Goal: Navigation & Orientation: Find specific page/section

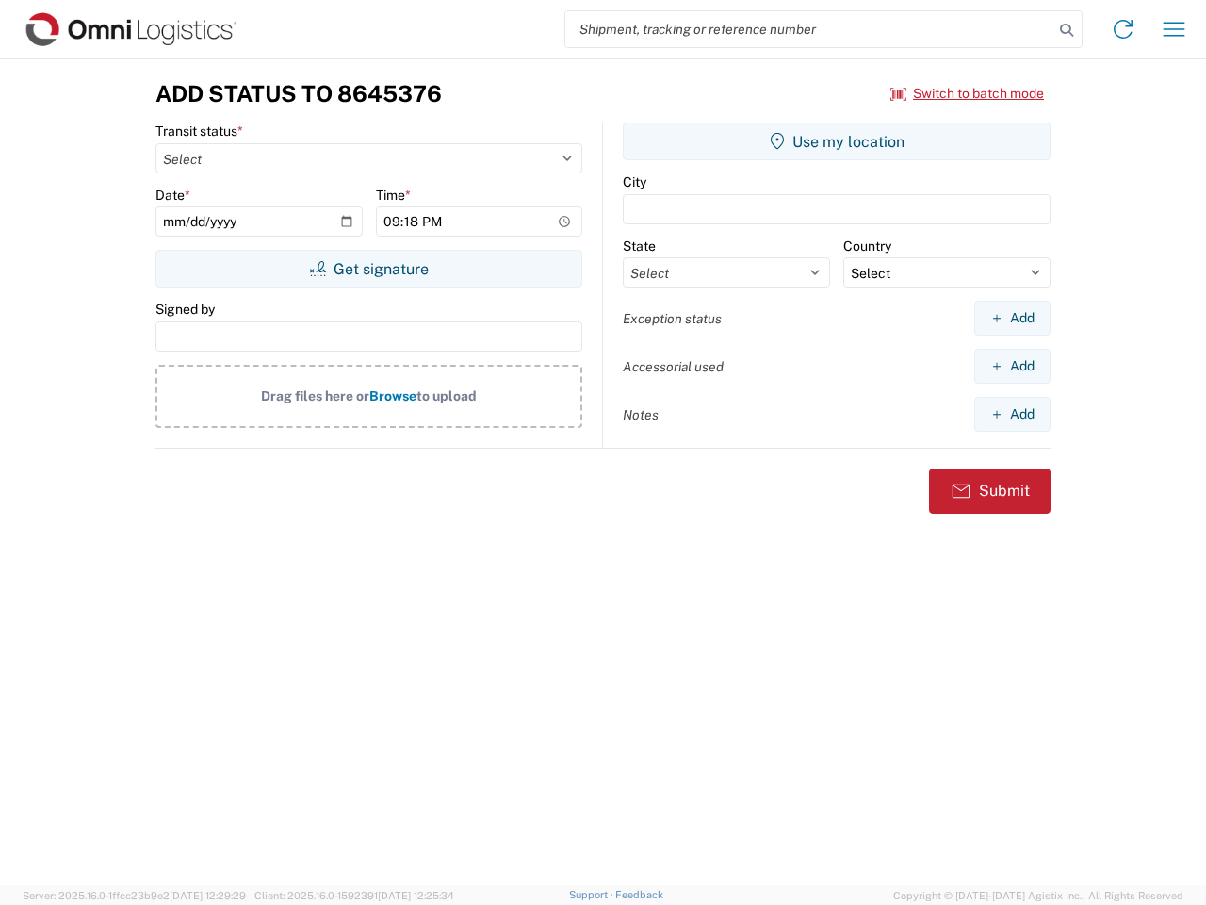
click at [810, 29] on input "search" at bounding box center [809, 29] width 488 height 36
click at [1067, 30] on icon at bounding box center [1067, 30] width 26 height 26
click at [1123, 29] on icon at bounding box center [1123, 29] width 30 height 30
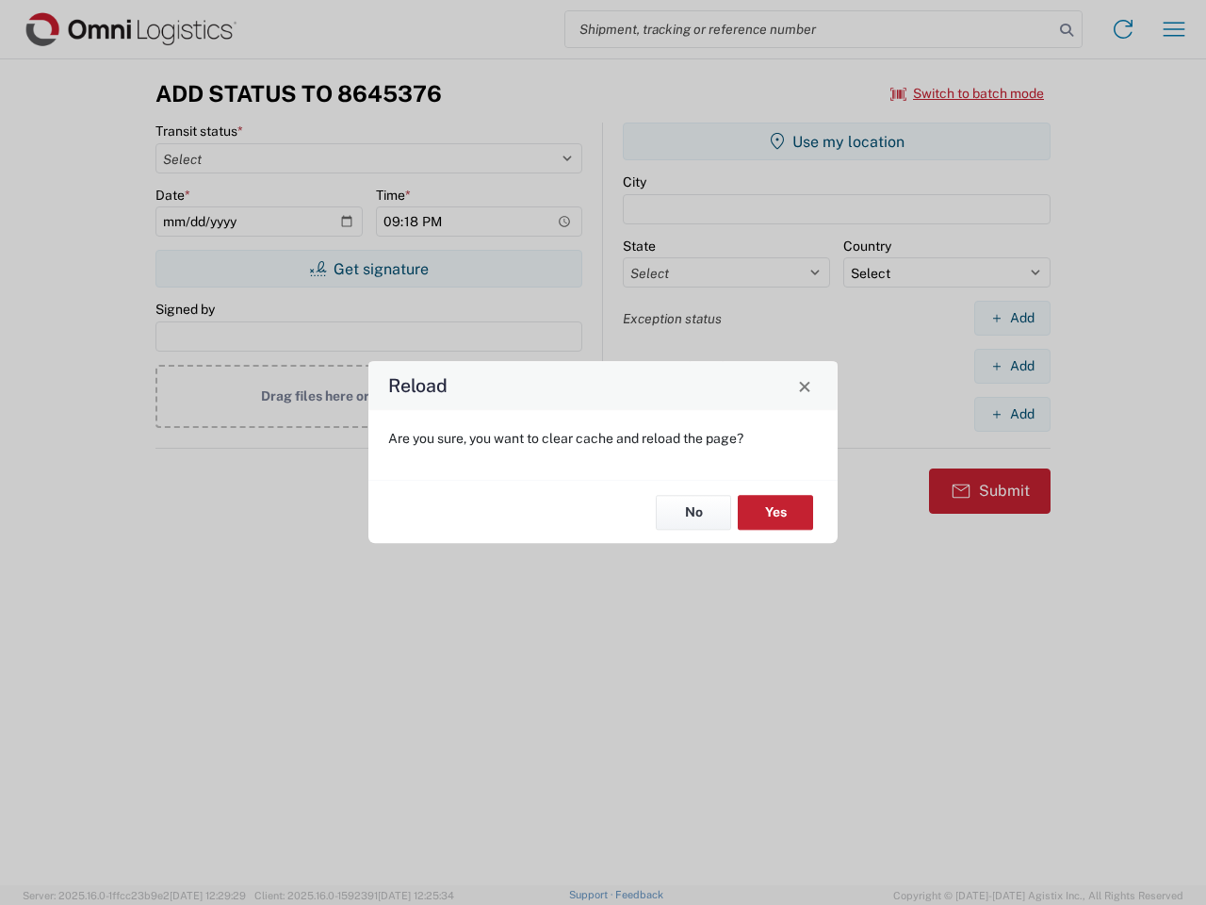
click at [1174, 29] on div "Reload Are you sure, you want to clear cache and reload the page? No Yes" at bounding box center [603, 452] width 1206 height 905
click at [968, 93] on div "Reload Are you sure, you want to clear cache and reload the page? No Yes" at bounding box center [603, 452] width 1206 height 905
click at [369, 269] on div "Reload Are you sure, you want to clear cache and reload the page? No Yes" at bounding box center [603, 452] width 1206 height 905
click at [837, 141] on div "Reload Are you sure, you want to clear cache and reload the page? No Yes" at bounding box center [603, 452] width 1206 height 905
click at [1012, 318] on div "Reload Are you sure, you want to clear cache and reload the page? No Yes" at bounding box center [603, 452] width 1206 height 905
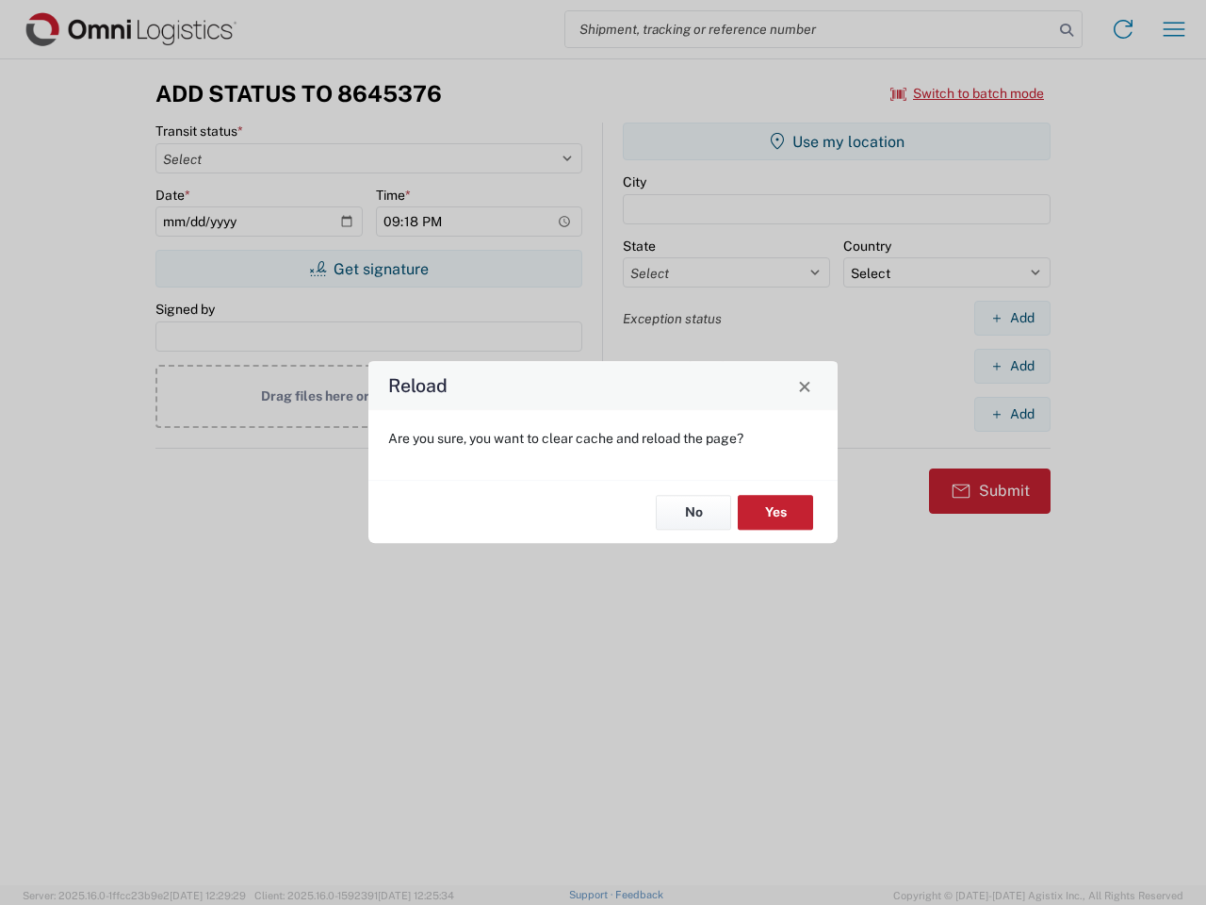
click at [1012, 366] on div "Reload Are you sure, you want to clear cache and reload the page? No Yes" at bounding box center [603, 452] width 1206 height 905
click at [1012, 414] on div "Reload Are you sure, you want to clear cache and reload the page? No Yes" at bounding box center [603, 452] width 1206 height 905
